Goal: Task Accomplishment & Management: Manage account settings

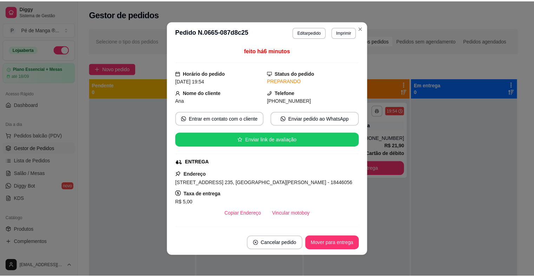
scroll to position [35, 0]
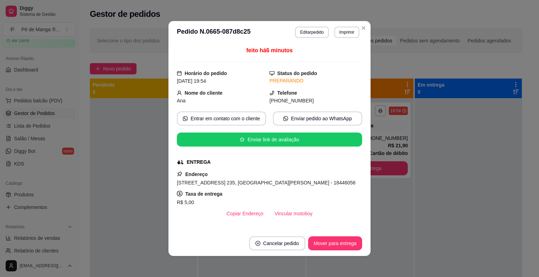
click at [298, 211] on button "Vincular motoboy" at bounding box center [293, 214] width 49 height 14
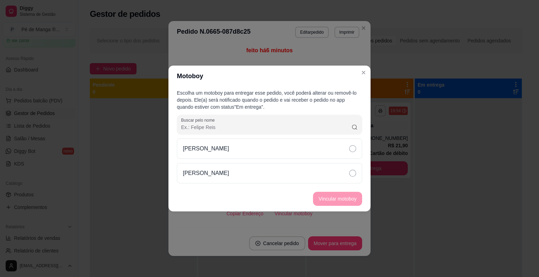
click at [296, 159] on div "[PERSON_NAME]" at bounding box center [269, 161] width 185 height 45
drag, startPoint x: 301, startPoint y: 171, endPoint x: 322, endPoint y: 190, distance: 28.6
click at [301, 171] on div "[PERSON_NAME]" at bounding box center [269, 173] width 185 height 20
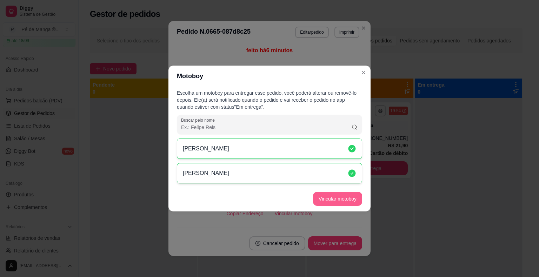
click at [340, 205] on footer "Vincular motoboy" at bounding box center [270, 198] width 202 height 25
click at [338, 200] on button "Vincular motoboy" at bounding box center [337, 199] width 49 height 14
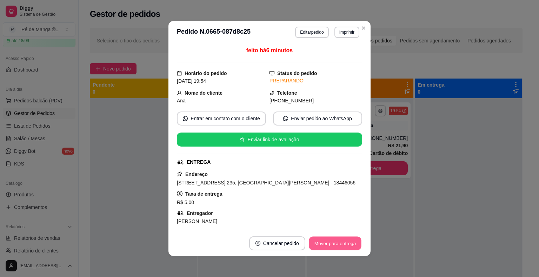
click at [347, 241] on button "Mover para entrega" at bounding box center [335, 244] width 53 height 14
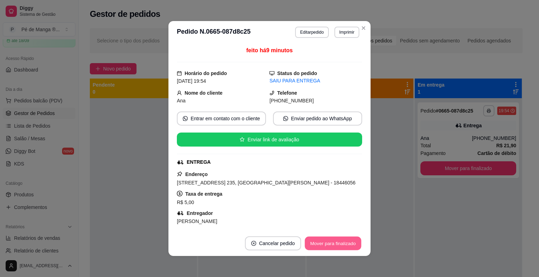
click at [356, 242] on button "Mover para finalizado" at bounding box center [333, 244] width 57 height 14
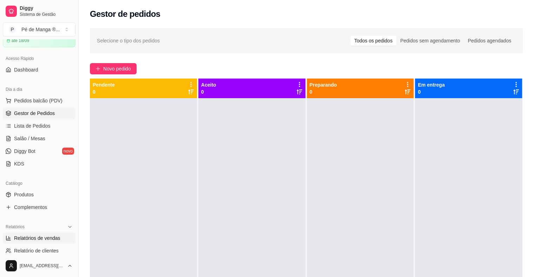
click at [39, 238] on span "Relatórios de vendas" at bounding box center [37, 238] width 46 height 7
select select "ALL"
select select "0"
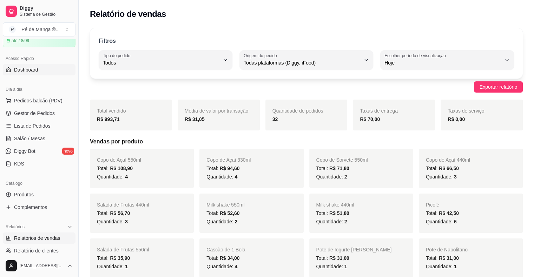
click at [34, 67] on span "Dashboard" at bounding box center [26, 69] width 24 height 7
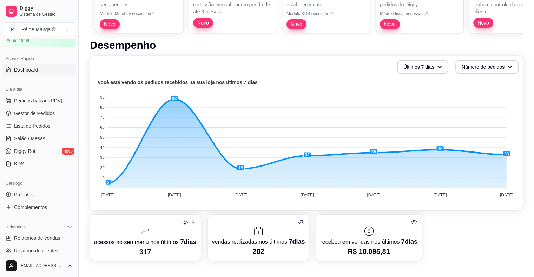
scroll to position [105, 0]
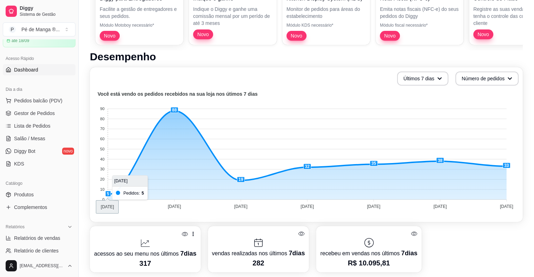
click at [111, 195] on foreignobject at bounding box center [306, 151] width 424 height 123
click at [109, 193] on foreignobject at bounding box center [306, 151] width 424 height 123
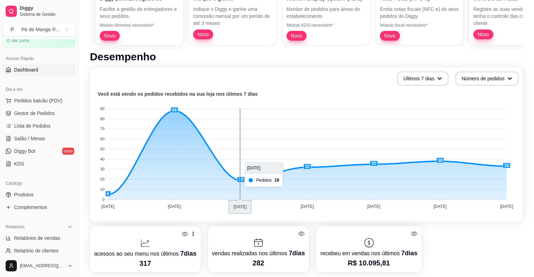
click at [240, 179] on foreignobject at bounding box center [306, 151] width 424 height 123
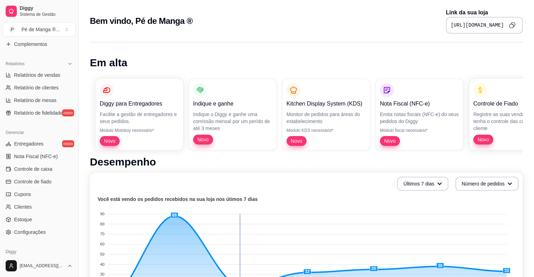
scroll to position [211, 0]
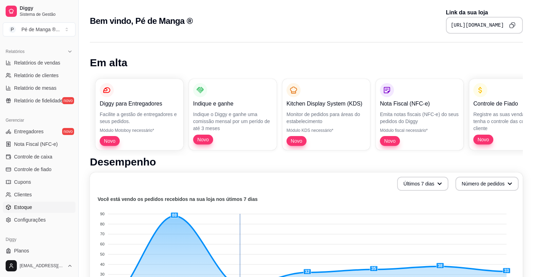
click at [41, 206] on link "Estoque" at bounding box center [39, 207] width 73 height 11
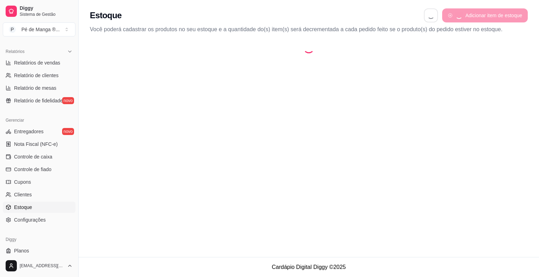
select select "QUANTITY_ORDER"
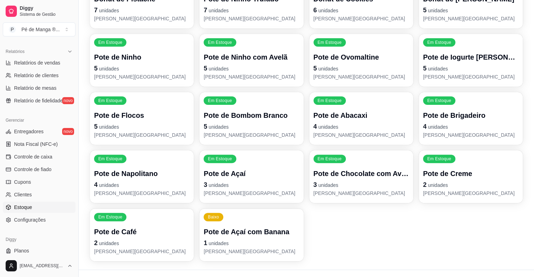
scroll to position [194, 0]
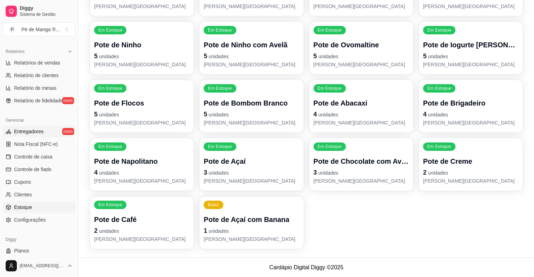
click at [47, 136] on link "Entregadores novo" at bounding box center [39, 131] width 73 height 11
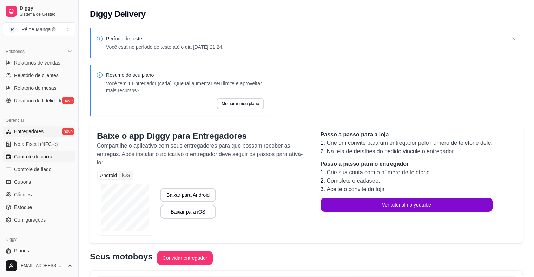
click at [47, 151] on link "Controle de caixa" at bounding box center [39, 156] width 73 height 11
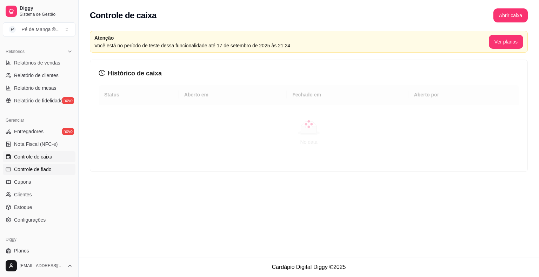
drag, startPoint x: 40, startPoint y: 165, endPoint x: 26, endPoint y: 173, distance: 16.0
click at [39, 166] on link "Controle de fiado" at bounding box center [39, 169] width 73 height 11
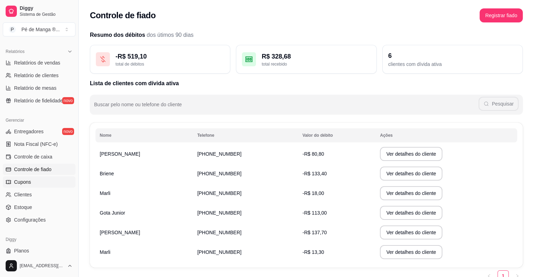
click at [37, 182] on link "Cupons" at bounding box center [39, 182] width 73 height 11
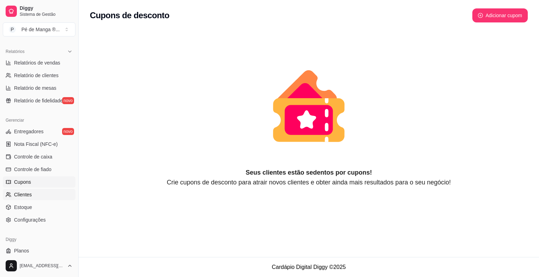
click at [41, 193] on link "Clientes" at bounding box center [39, 194] width 73 height 11
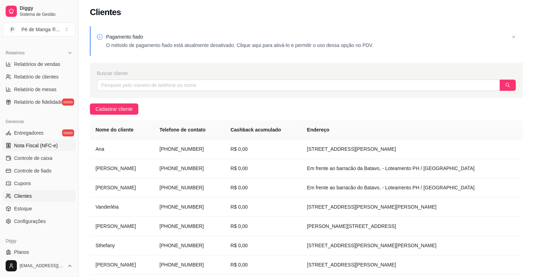
scroll to position [192, 0]
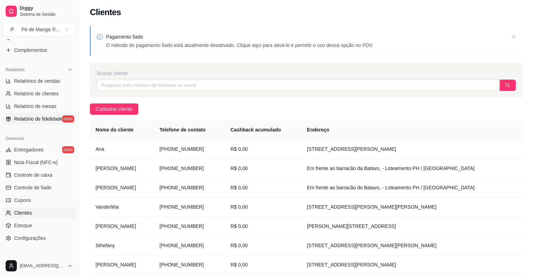
click at [24, 118] on span "Relatório de fidelidade" at bounding box center [38, 118] width 49 height 7
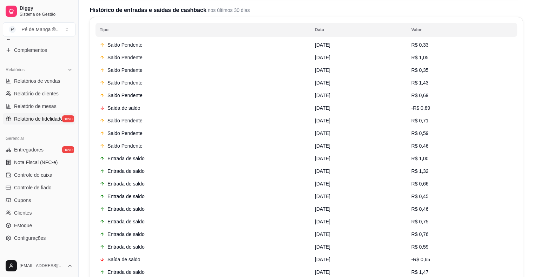
scroll to position [281, 0]
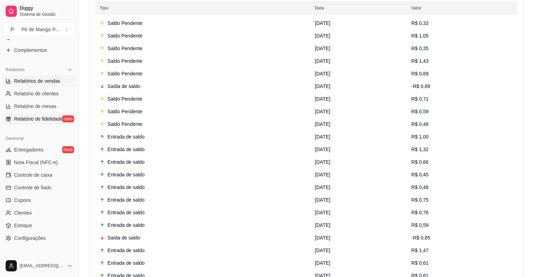
click at [45, 84] on span "Relatórios de vendas" at bounding box center [37, 81] width 46 height 7
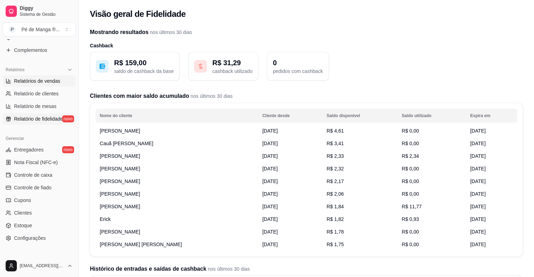
select select "ALL"
select select "0"
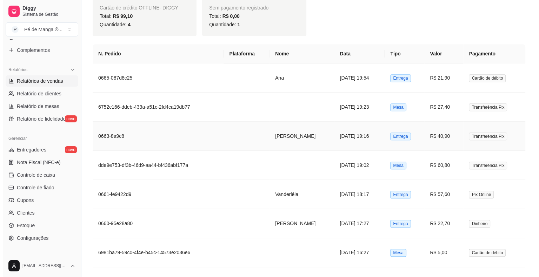
scroll to position [491, 0]
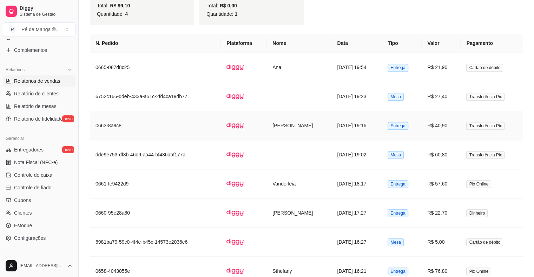
click at [345, 127] on td "[DATE] 19:16" at bounding box center [356, 125] width 51 height 29
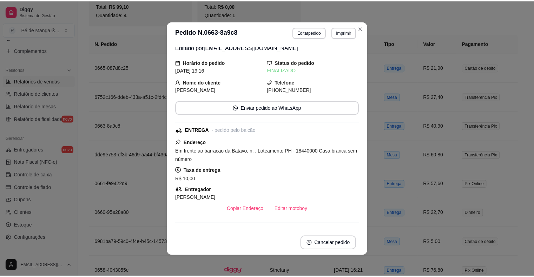
scroll to position [0, 0]
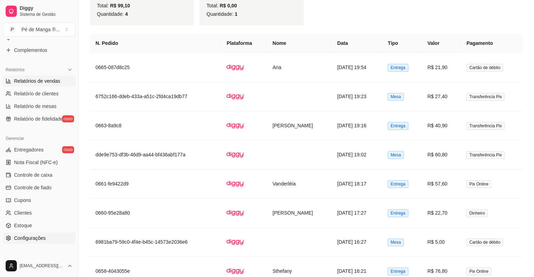
click at [63, 232] on ul "Entregadores novo Nota Fiscal (NFC-e) Controle de caixa Controle de fiado Cupon…" at bounding box center [39, 194] width 73 height 100
click at [63, 235] on link "Configurações" at bounding box center [39, 238] width 73 height 11
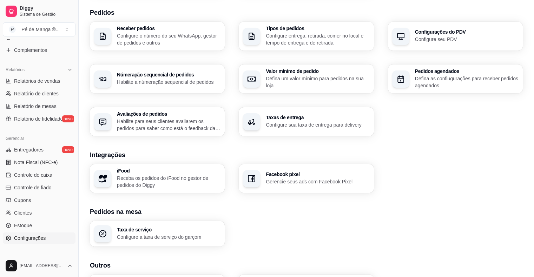
scroll to position [176, 0]
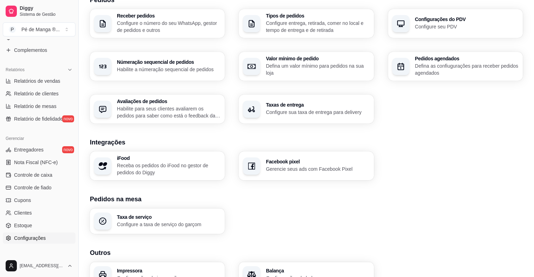
click at [196, 125] on div "Loja Informações da loja Principais informações da sua loja como endereço, nome…" at bounding box center [306, 70] width 433 height 435
click at [194, 118] on p "Habilite para seus clientes avaliarem os pedidos para saber como está o feedbac…" at bounding box center [168, 112] width 100 height 14
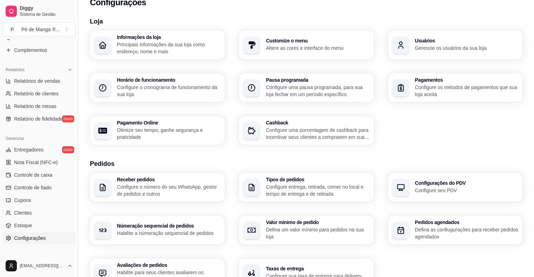
scroll to position [0, 0]
